Goal: Check status

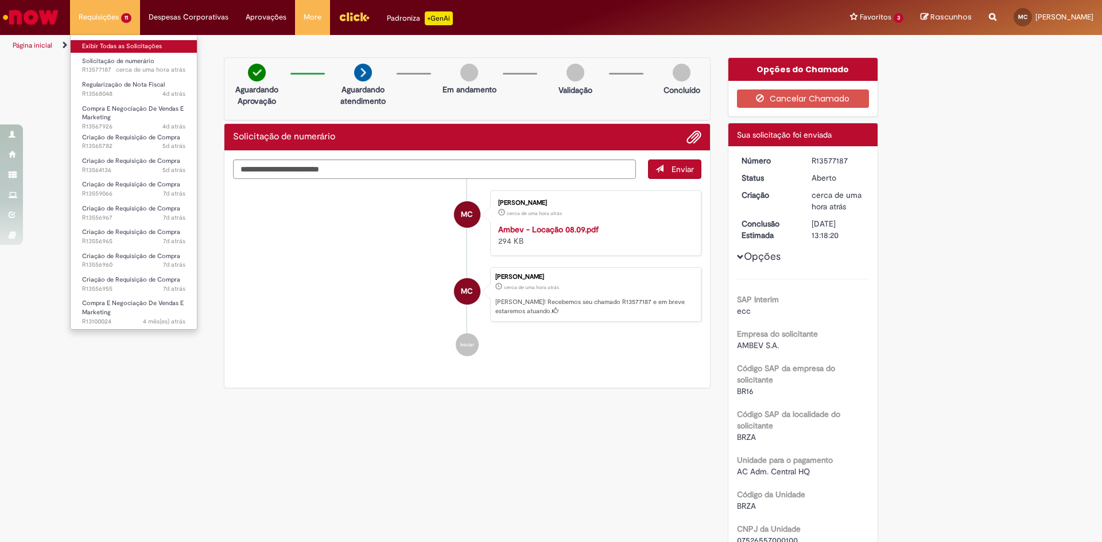
click at [114, 47] on link "Exibir Todas as Solicitações" at bounding box center [134, 46] width 126 height 13
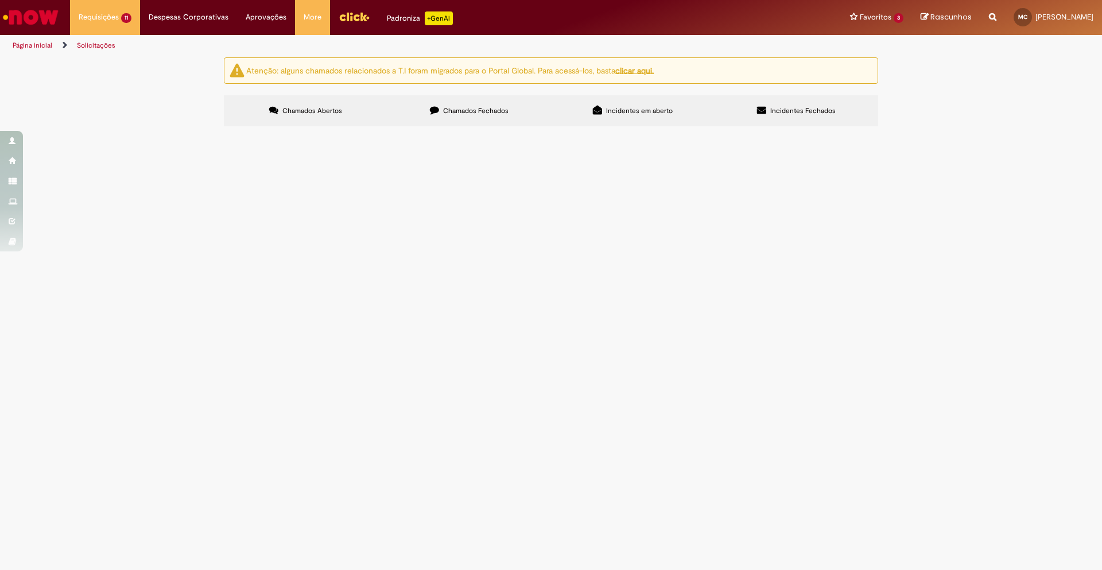
scroll to position [147, 0]
click at [0, 0] on td "R13559066" at bounding box center [0, 0] width 0 height 0
click at [0, 0] on span "R13559066" at bounding box center [0, 0] width 0 height 0
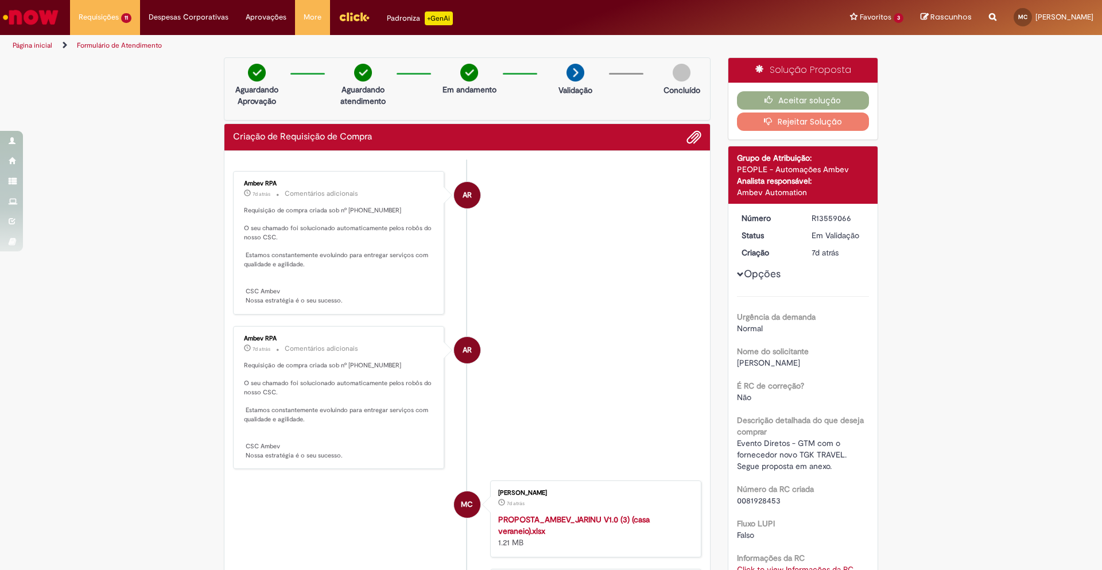
click at [364, 206] on p "Requisição de compra criada sob nº 0081928453 O seu chamado foi solucionado aut…" at bounding box center [339, 255] width 191 height 99
click at [363, 211] on p "Requisição de compra criada sob nº 0081928453 O seu chamado foi solucionado aut…" at bounding box center [339, 255] width 191 height 99
copy p "0081928453"
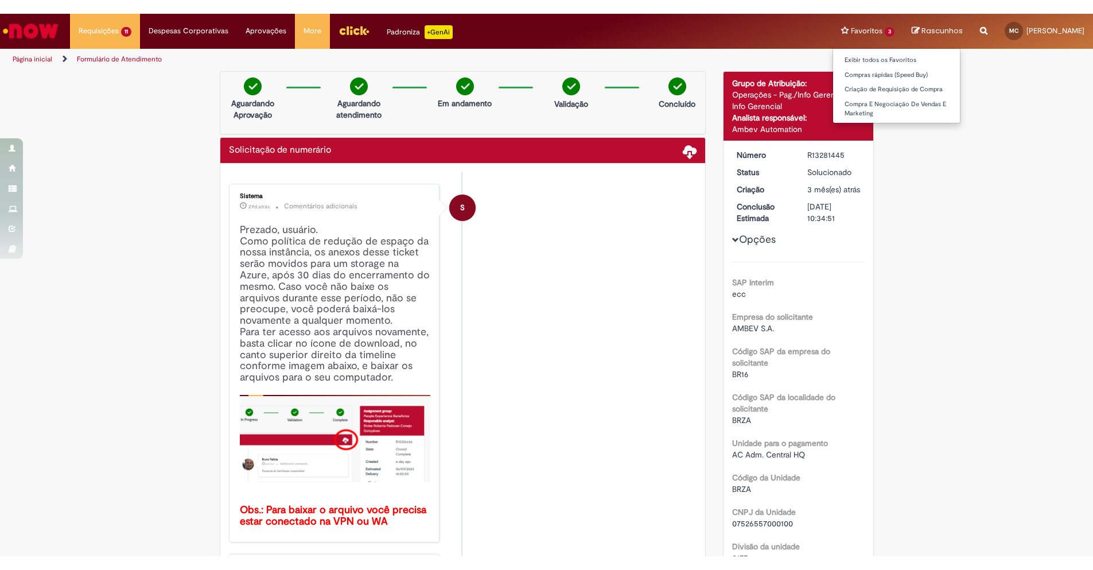
scroll to position [0, 124]
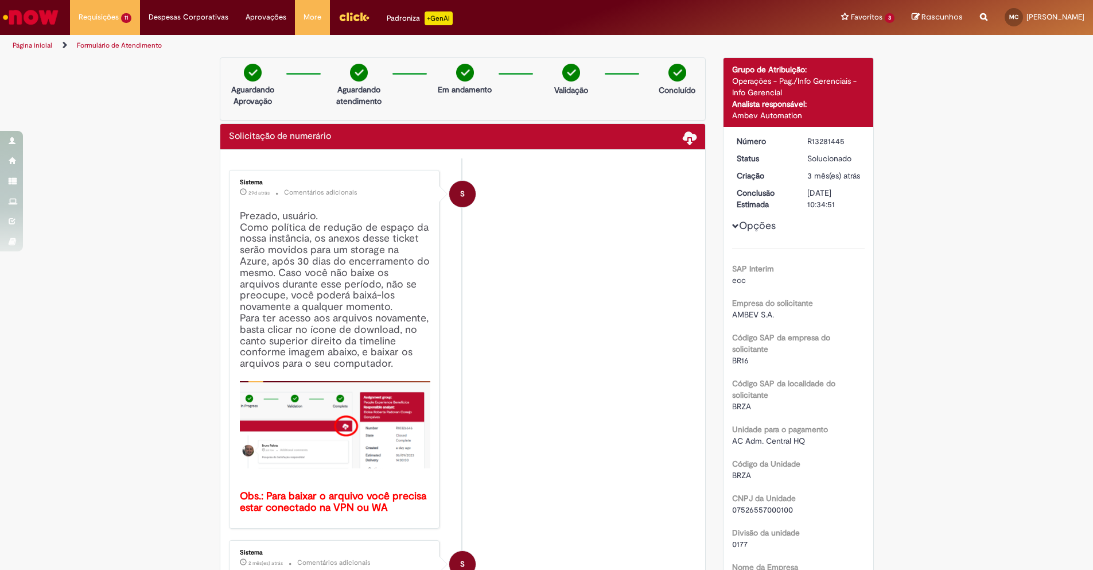
drag, startPoint x: 183, startPoint y: 253, endPoint x: 240, endPoint y: 142, distance: 124.7
